Goal: Check status

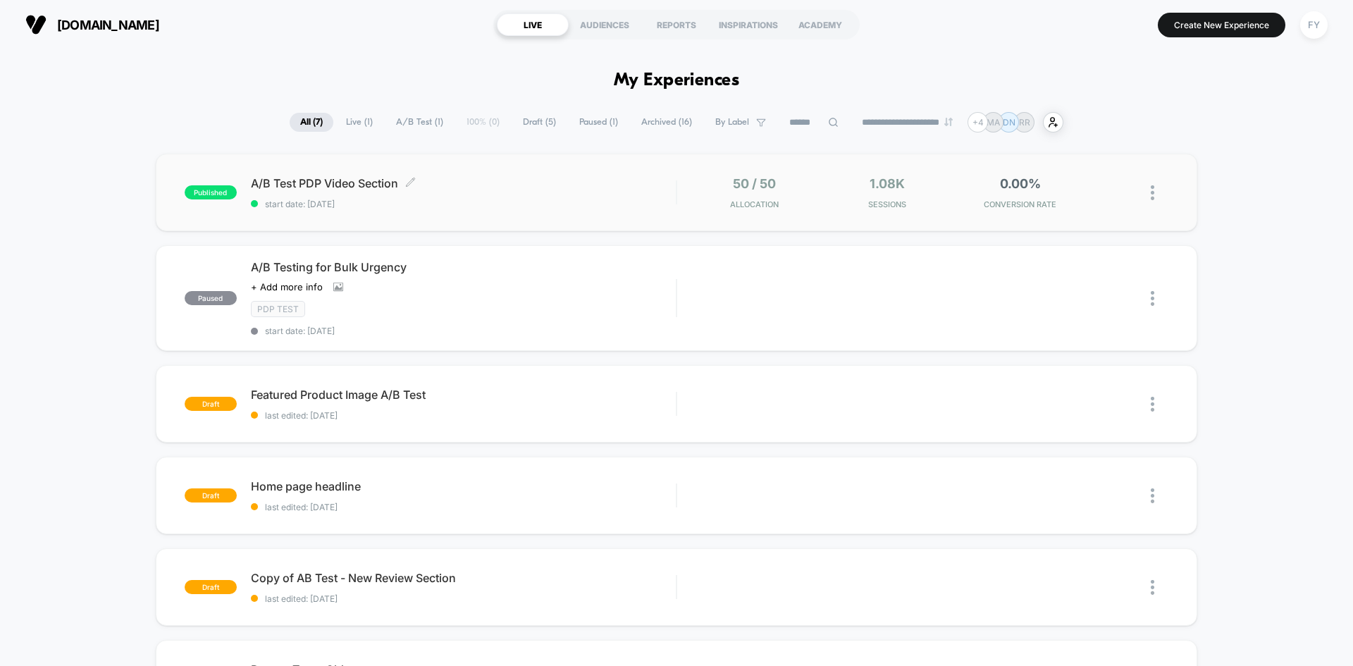
click at [550, 203] on span "start date: [DATE]" at bounding box center [463, 204] width 425 height 11
